Goal: Information Seeking & Learning: Learn about a topic

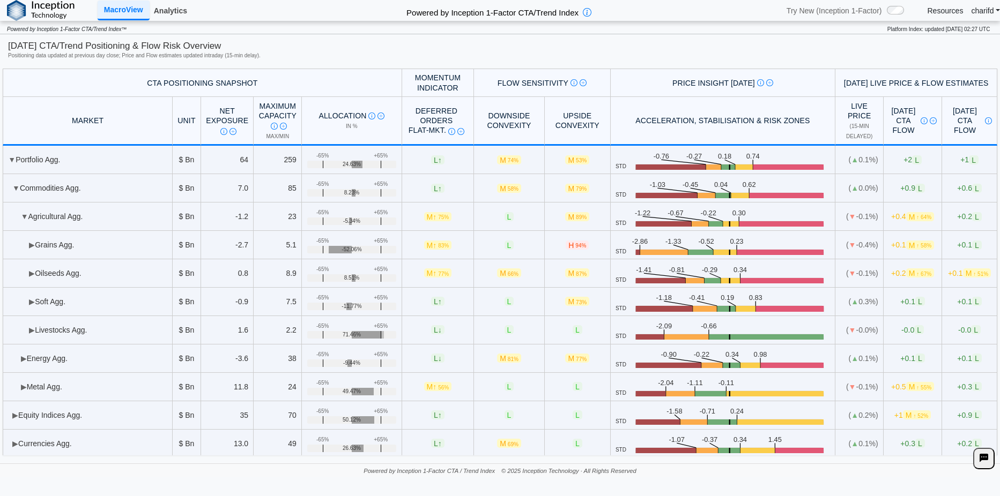
click at [176, 11] on link "Analytics" at bounding box center [171, 11] width 42 height 18
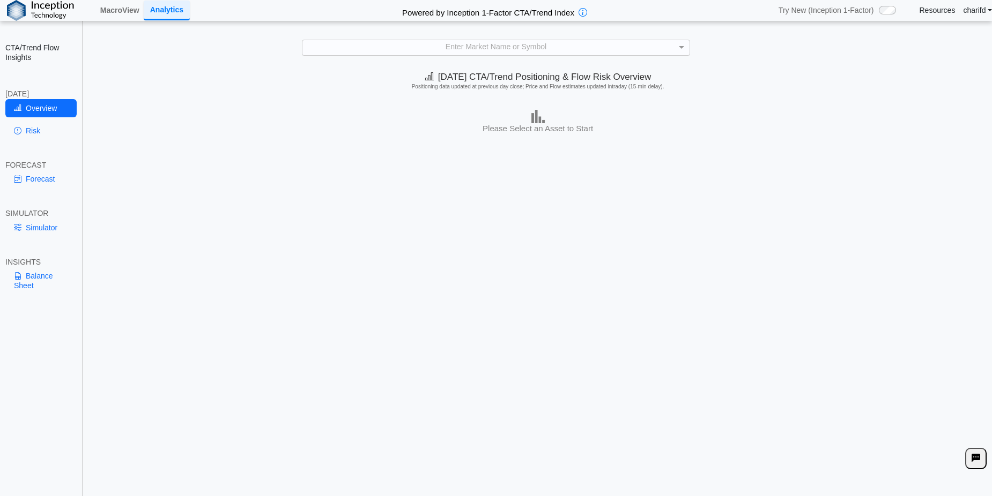
click at [433, 42] on div "Enter Market Name or Symbol" at bounding box center [495, 47] width 387 height 15
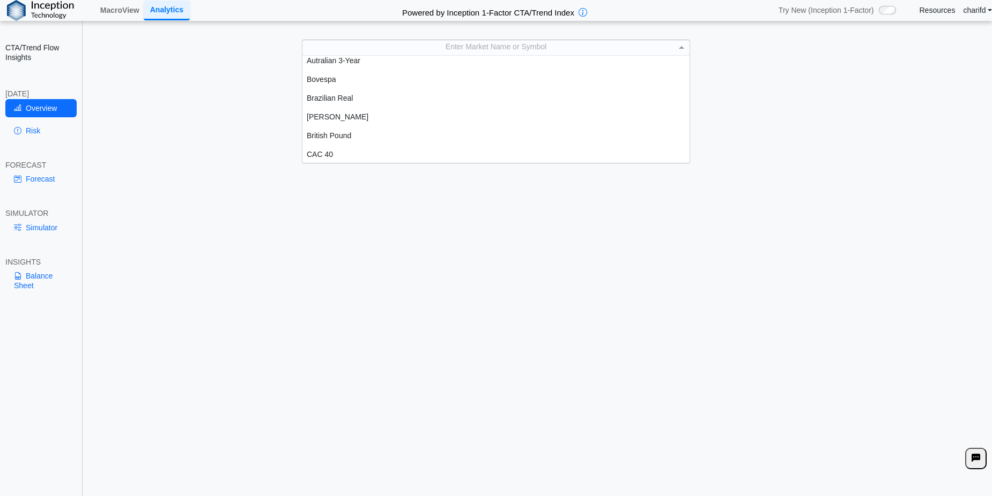
scroll to position [107, 0]
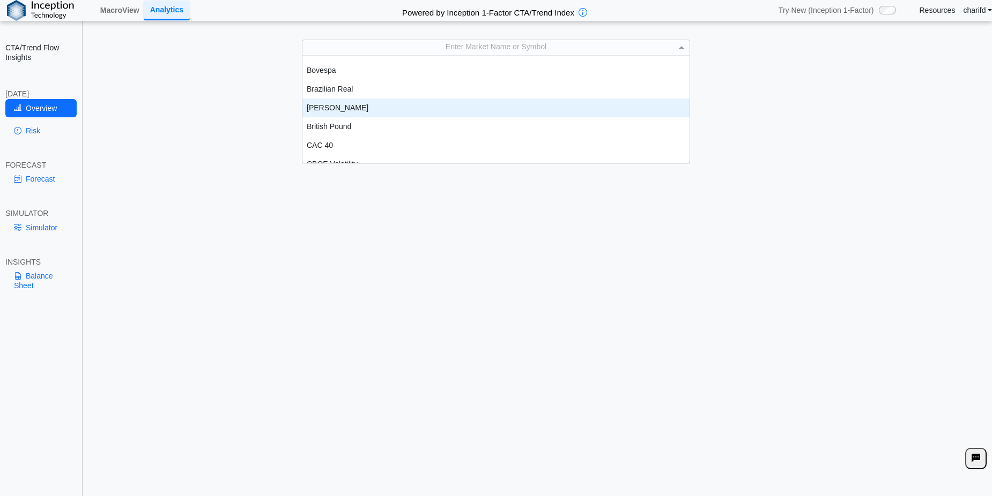
click at [342, 112] on div "[PERSON_NAME]" at bounding box center [495, 108] width 387 height 19
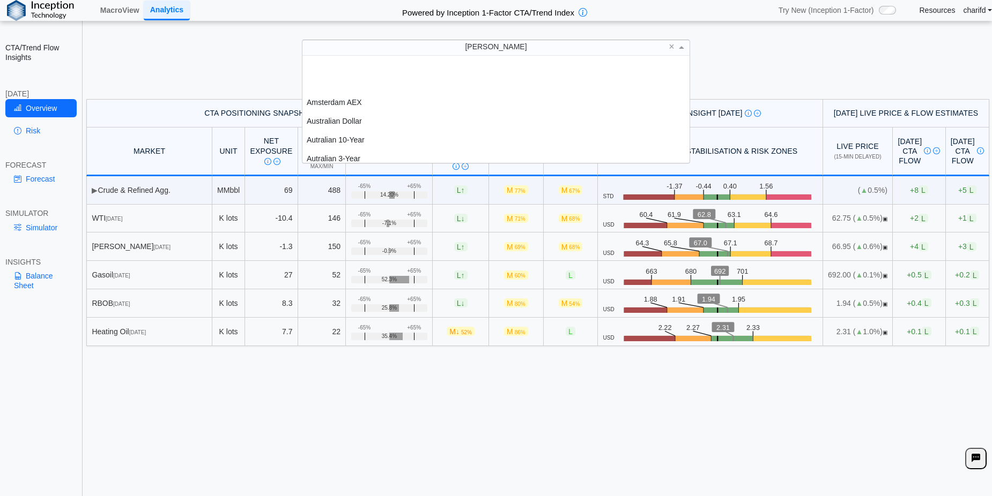
click at [448, 49] on div "[PERSON_NAME]" at bounding box center [495, 47] width 387 height 15
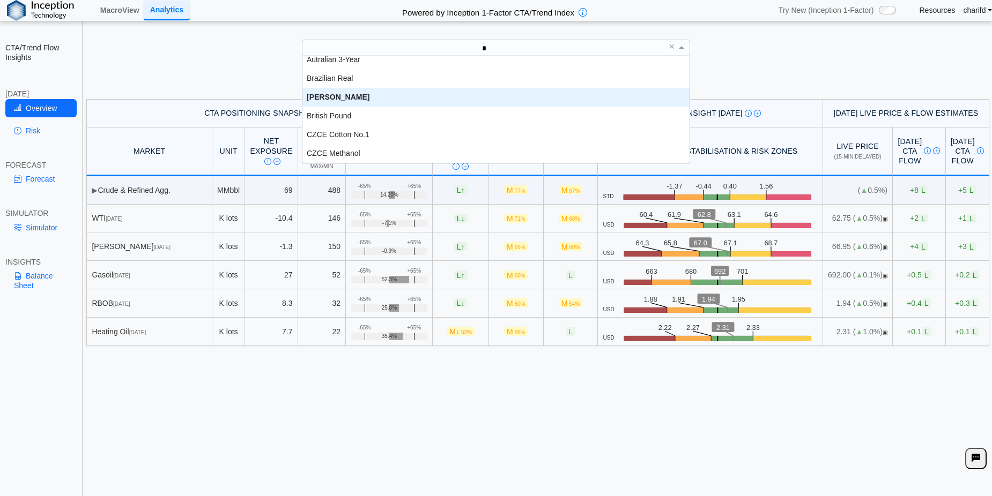
type input "**"
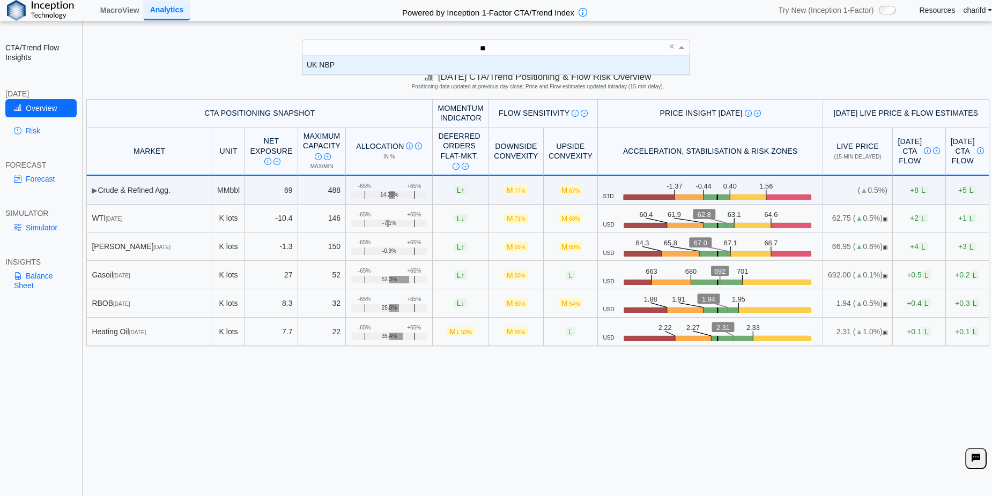
scroll to position [11, 379]
click at [396, 66] on div "UK NBP" at bounding box center [495, 65] width 387 height 19
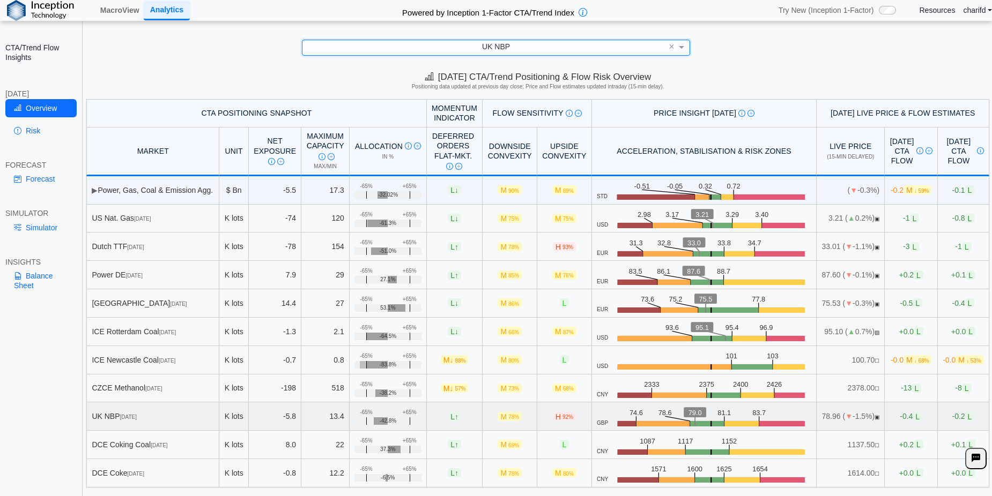
scroll to position [16, 0]
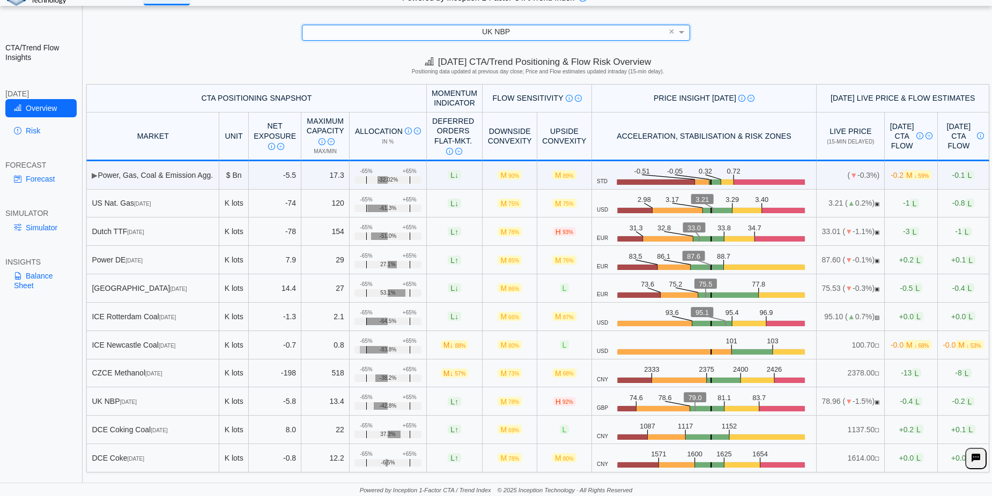
click at [531, 33] on div "UK NBP" at bounding box center [495, 32] width 387 height 15
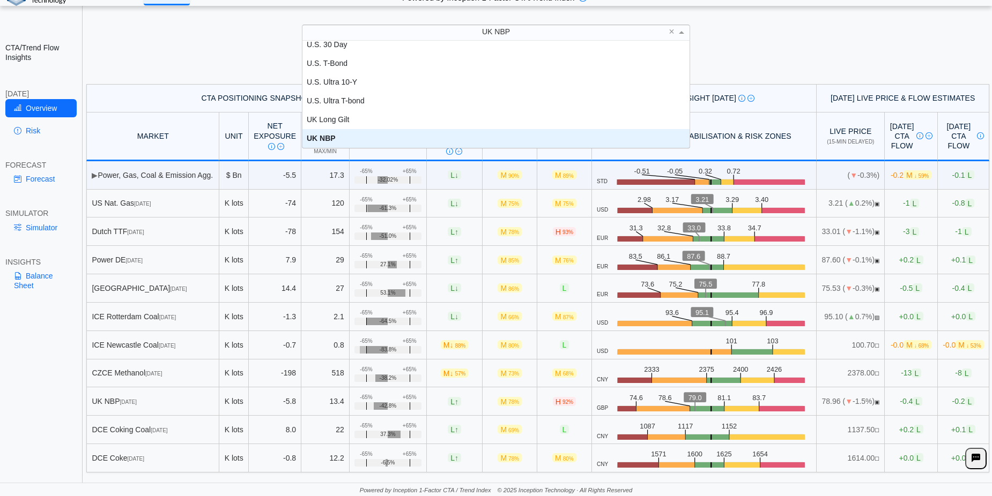
scroll to position [2270, 0]
